Goal: Task Accomplishment & Management: Manage account settings

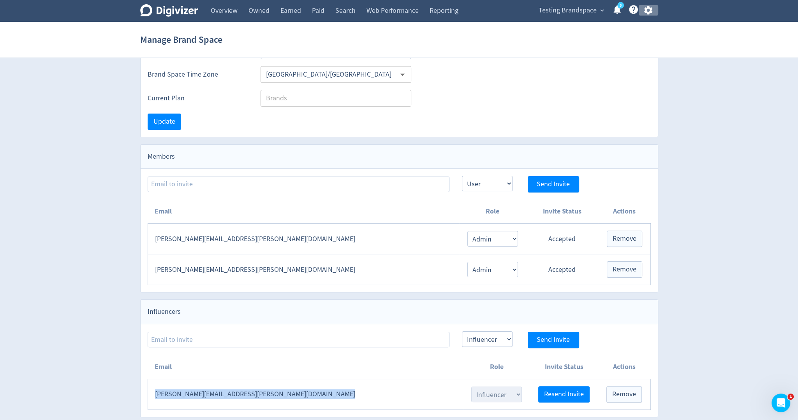
click at [651, 11] on icon "button" at bounding box center [648, 10] width 8 height 9
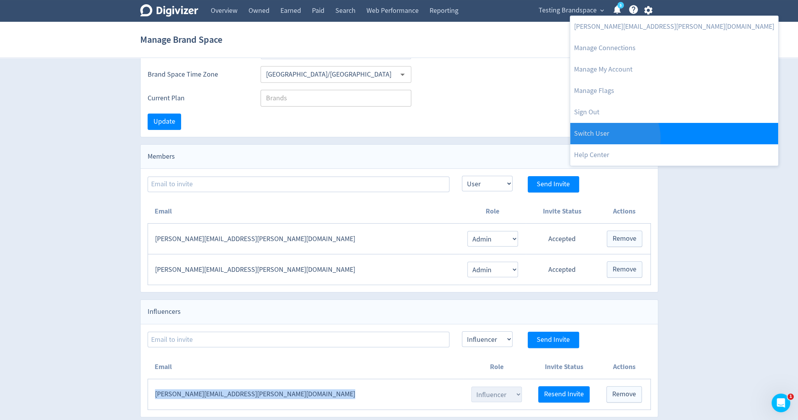
click at [609, 138] on link "Switch User" at bounding box center [674, 133] width 208 height 21
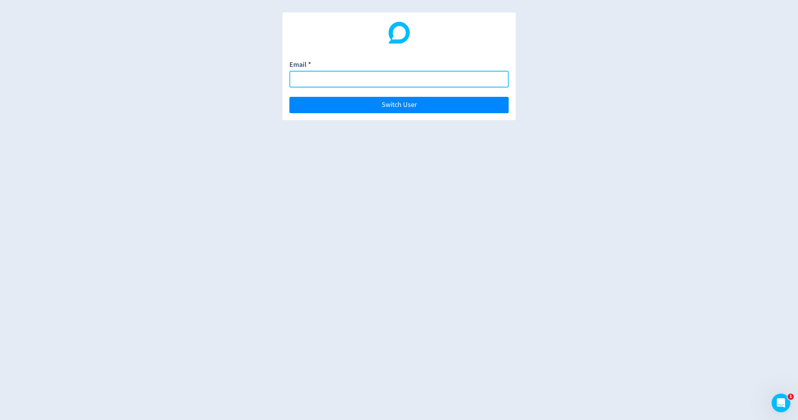
click at [464, 77] on input "Email *" at bounding box center [398, 79] width 219 height 17
paste input "Digivizer - Starter Plan • Starter (Inclusive)"
click at [450, 80] on input "Digivizer - Starter Plan • Starter (Inclusive)" at bounding box center [398, 79] width 219 height 17
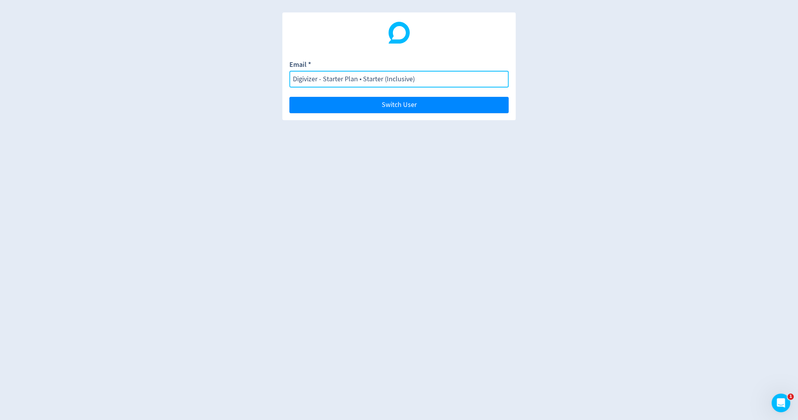
paste input "schessergene@gmail.com"
type input "schessergene@gmail.com"
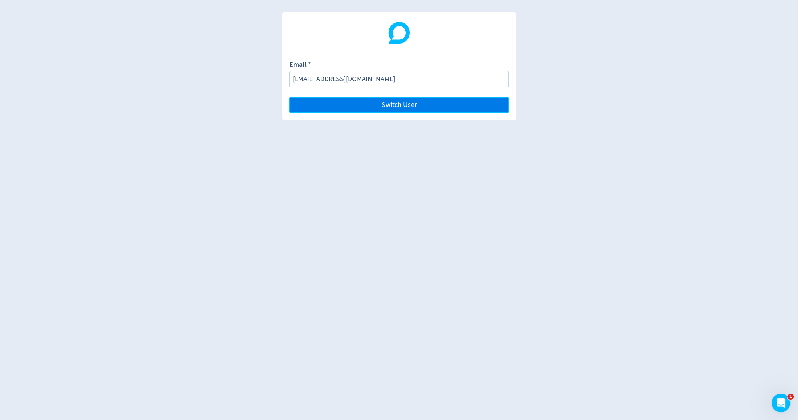
click at [389, 109] on span "Switch User" at bounding box center [399, 105] width 35 height 7
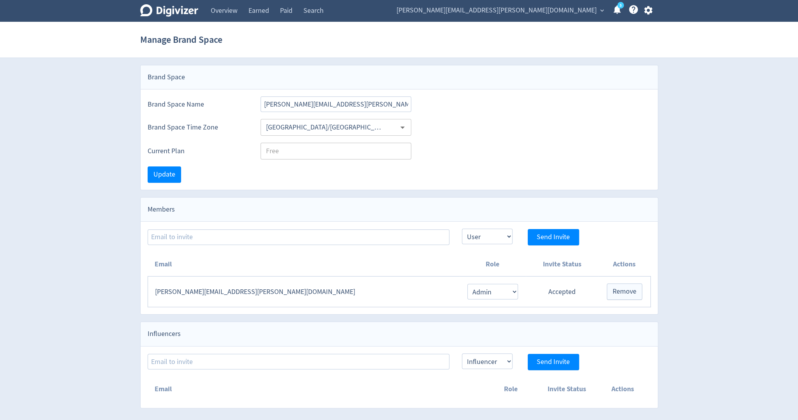
click at [650, 11] on icon "button" at bounding box center [648, 10] width 8 height 9
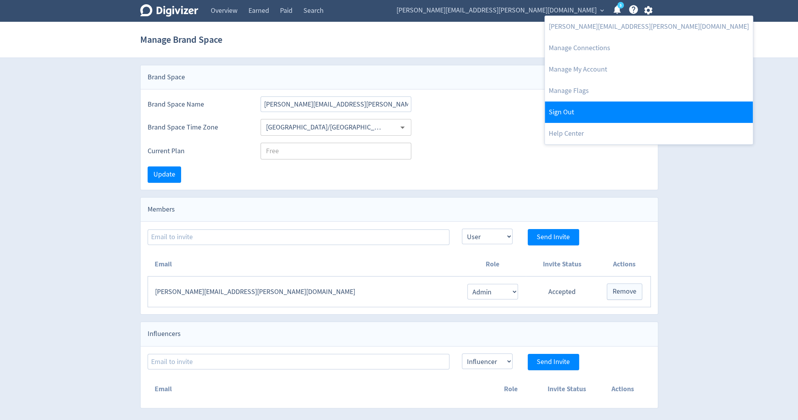
click at [591, 106] on link "Sign Out" at bounding box center [649, 112] width 208 height 21
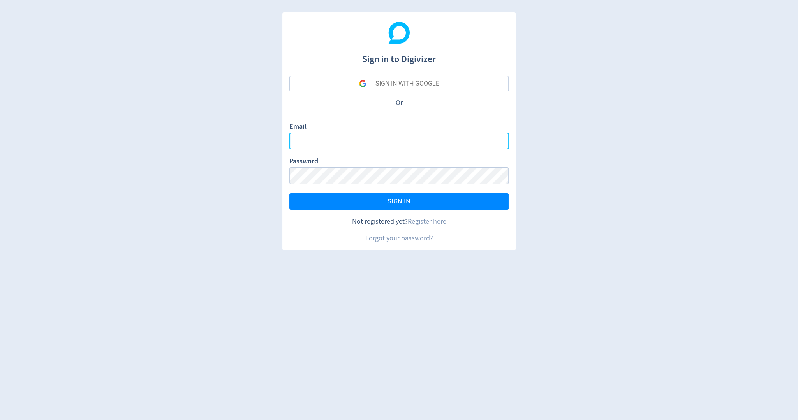
type input "[PERSON_NAME][EMAIL_ADDRESS][PERSON_NAME][DOMAIN_NAME]"
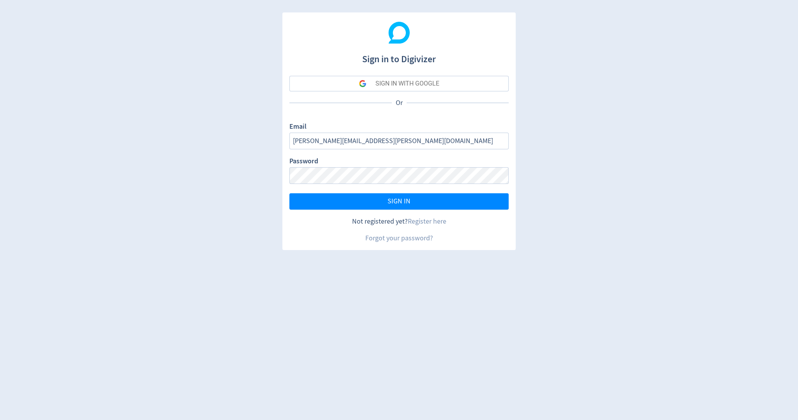
click at [404, 80] on div "SIGN IN WITH GOOGLE" at bounding box center [407, 84] width 64 height 16
